Goal: Find specific page/section: Find specific page/section

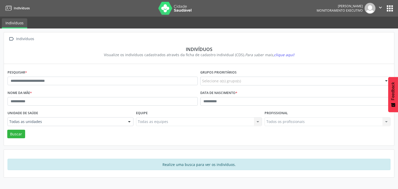
click at [388, 6] on button "apps" at bounding box center [389, 8] width 9 height 9
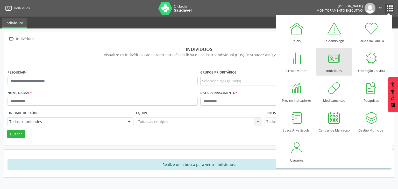
click at [379, 7] on icon "" at bounding box center [380, 8] width 6 height 6
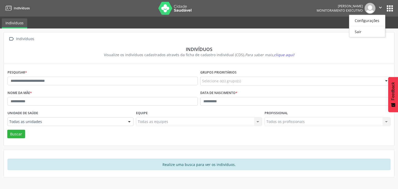
click at [391, 6] on button "apps" at bounding box center [389, 8] width 9 height 9
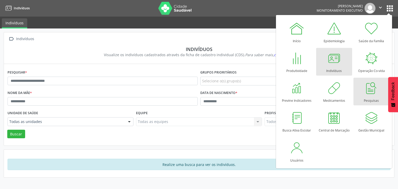
click at [373, 91] on div at bounding box center [371, 88] width 16 height 16
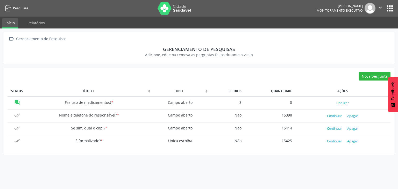
click at [391, 9] on button "apps" at bounding box center [389, 8] width 9 height 9
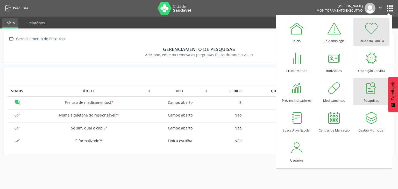
click at [370, 34] on div at bounding box center [371, 29] width 16 height 16
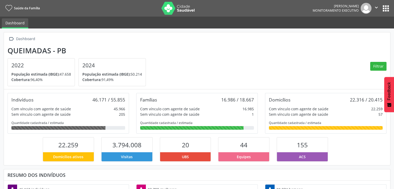
scroll to position [10, 0]
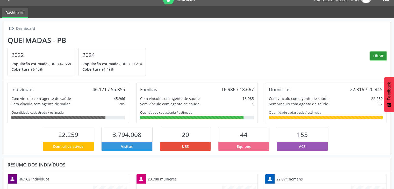
click at [380, 57] on button "Filtrar" at bounding box center [378, 56] width 16 height 9
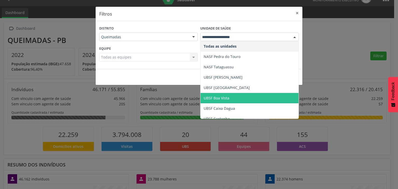
click at [255, 98] on span "UBSF Boa Vista" at bounding box center [250, 98] width 98 height 10
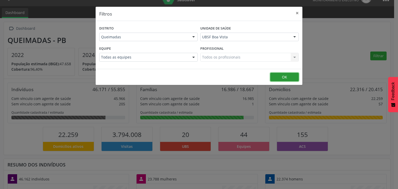
click at [277, 80] on button "OK" at bounding box center [284, 77] width 28 height 9
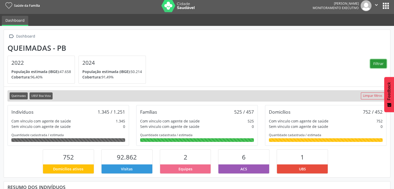
scroll to position [0, 0]
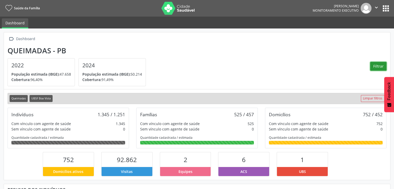
click at [382, 68] on button "Filtrar" at bounding box center [378, 66] width 16 height 9
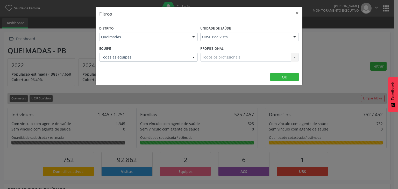
click at [223, 60] on div "Todos os profissionais Todos os profissionais Nenhum resultado encontrado para:…" at bounding box center [249, 57] width 98 height 9
click at [273, 78] on button "OK" at bounding box center [284, 77] width 28 height 9
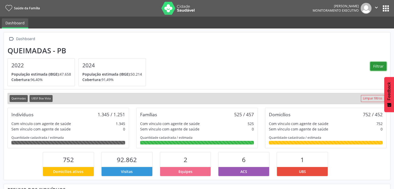
scroll to position [85, 129]
click at [235, 62] on section "Queimadas - PB 2022 População estimada (IBGE): 47.658 Cobertura: 96,40% 2024 Po…" at bounding box center [197, 66] width 379 height 40
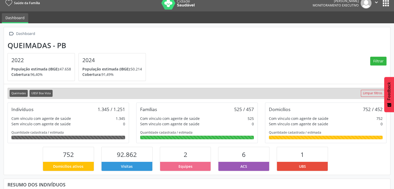
scroll to position [0, 0]
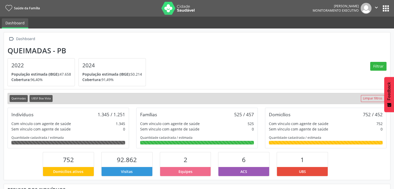
click at [223, 72] on section "Queimadas - PB 2022 População estimada (IBGE): 47.658 Cobertura: 96,40% 2024 Po…" at bounding box center [197, 66] width 379 height 40
click at [158, 59] on section "Queimadas - PB 2022 População estimada (IBGE): 47.658 Cobertura: 96,40% 2024 Po…" at bounding box center [197, 66] width 379 height 40
click at [200, 83] on section "Queimadas - PB 2022 População estimada (IBGE): 47.658 Cobertura: 96,40% 2024 Po…" at bounding box center [197, 66] width 379 height 40
click at [211, 58] on section "Queimadas - PB 2022 População estimada (IBGE): 47.658 Cobertura: 96,40% 2024 Po…" at bounding box center [197, 66] width 379 height 40
click at [253, 78] on section "Queimadas - PB 2022 População estimada (IBGE): 47.658 Cobertura: 96,40% 2024 Po…" at bounding box center [197, 66] width 379 height 40
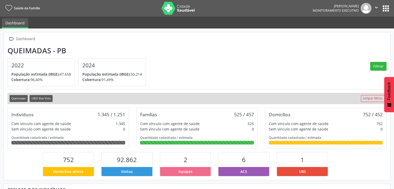
click at [387, 8] on button "apps" at bounding box center [385, 8] width 9 height 9
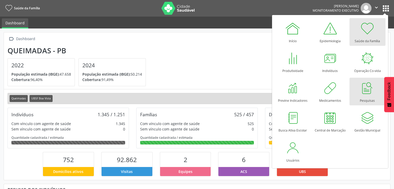
click at [369, 97] on div "Pesquisas" at bounding box center [367, 99] width 15 height 7
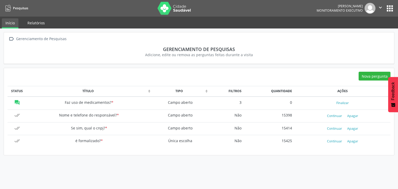
click at [35, 23] on link "Relatórios" at bounding box center [36, 22] width 25 height 9
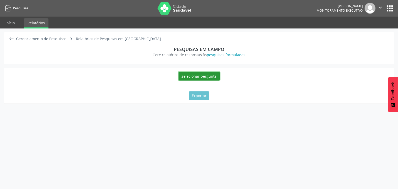
click at [198, 77] on button "Selecionar pergunta" at bounding box center [198, 76] width 41 height 9
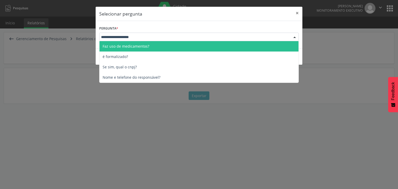
click at [234, 37] on div at bounding box center [198, 37] width 199 height 9
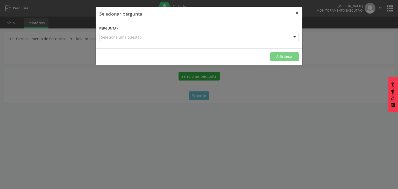
click at [297, 14] on button "×" at bounding box center [297, 13] width 10 height 13
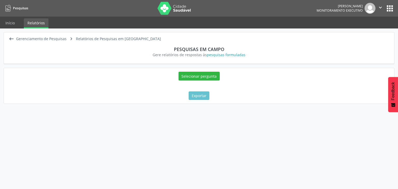
click at [387, 12] on button "apps" at bounding box center [389, 8] width 9 height 9
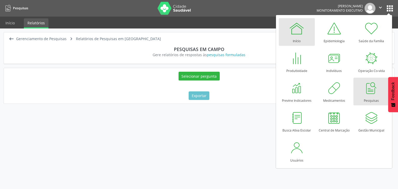
click at [298, 31] on div at bounding box center [297, 29] width 16 height 16
